Goal: Navigation & Orientation: Understand site structure

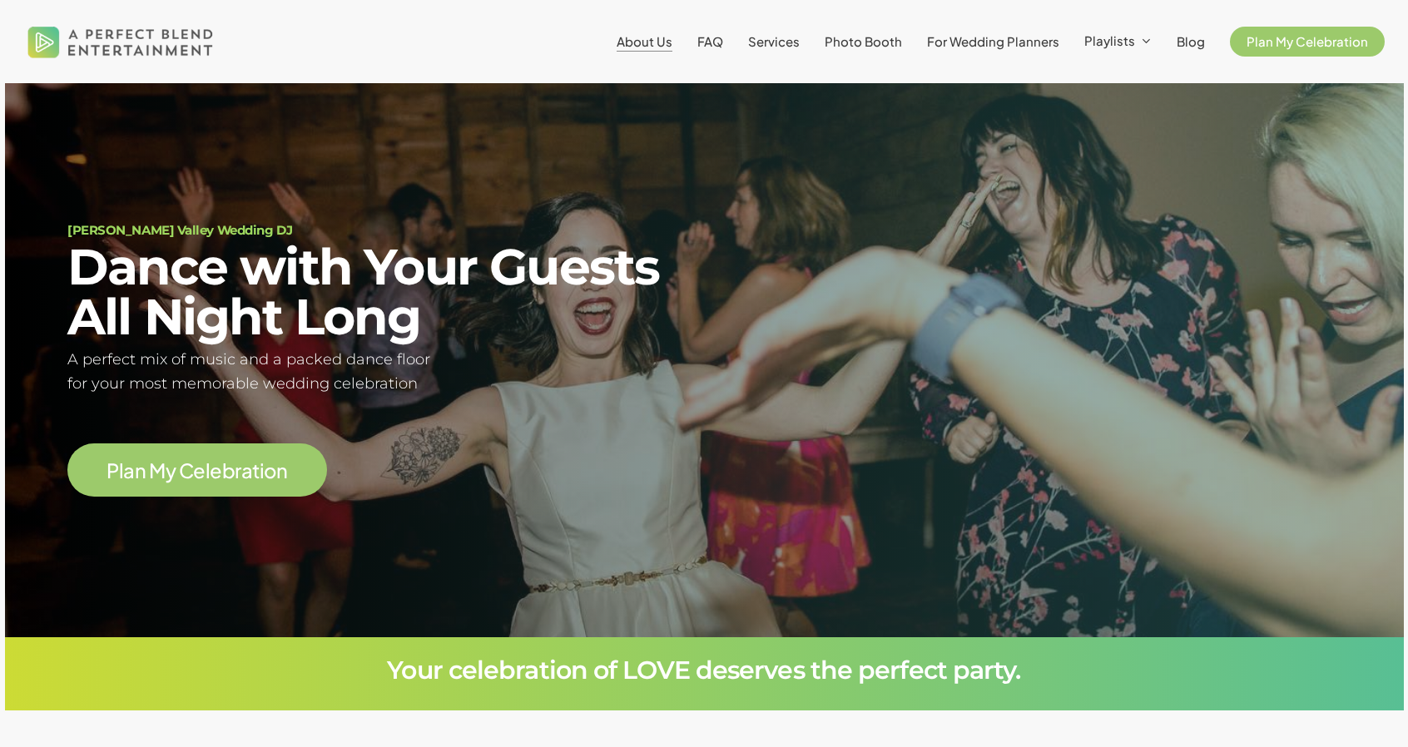
click at [650, 45] on span "About Us" at bounding box center [645, 41] width 56 height 16
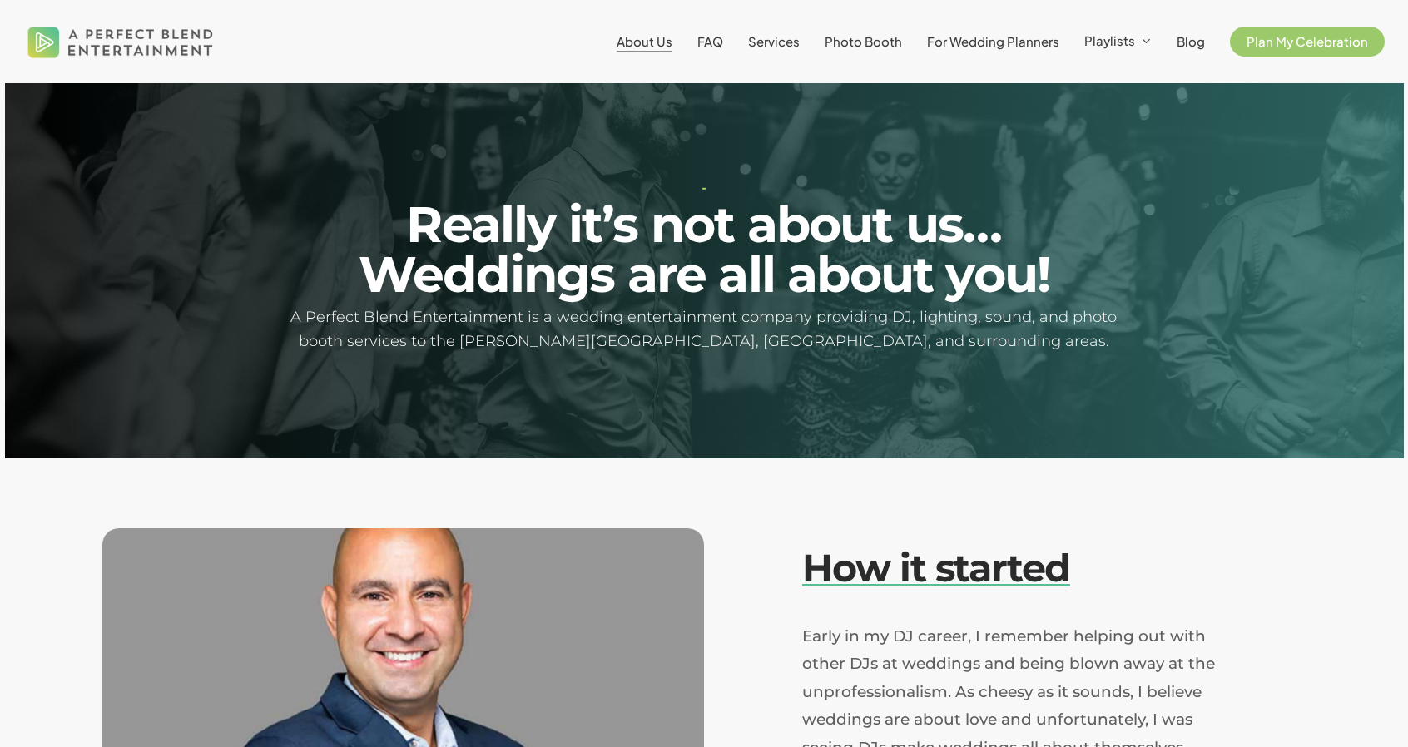
click at [180, 37] on img at bounding box center [120, 42] width 195 height 60
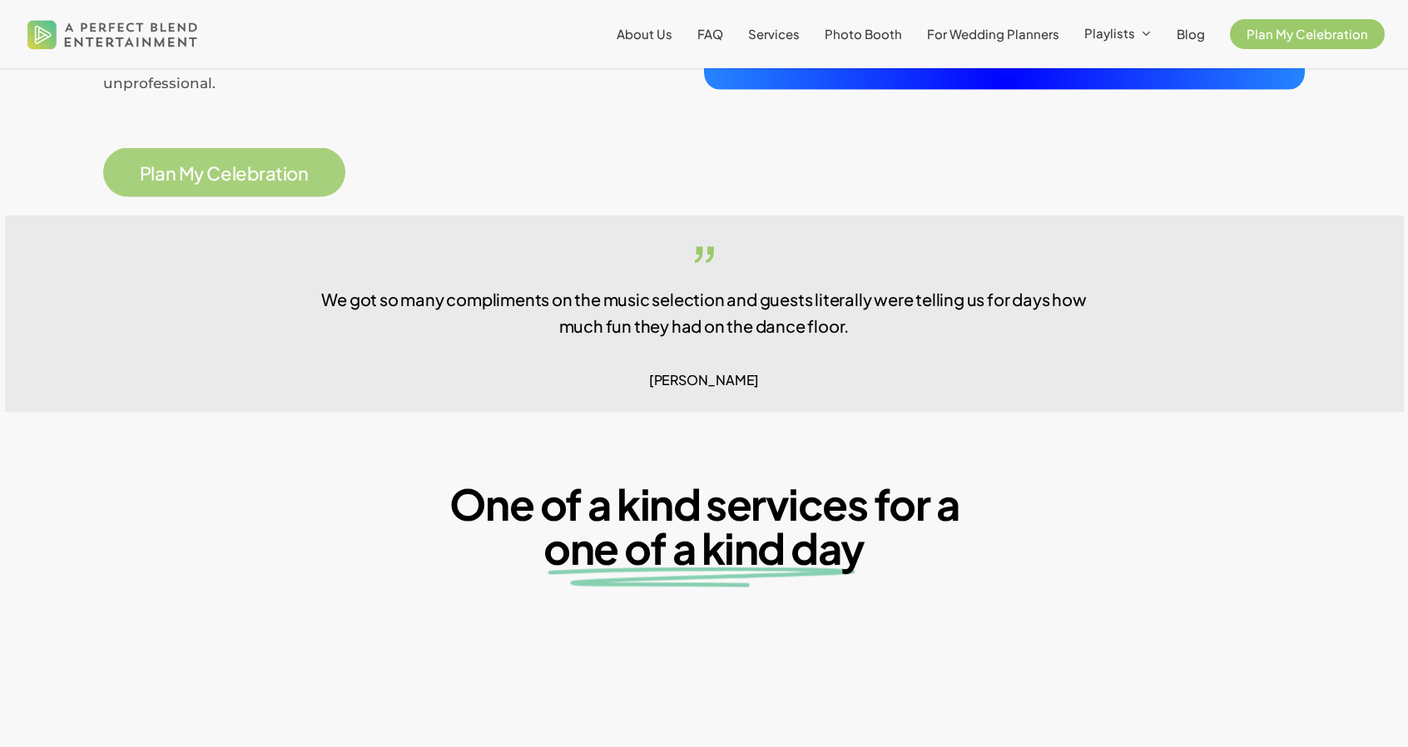
scroll to position [1150, 0]
